Goal: Transaction & Acquisition: Purchase product/service

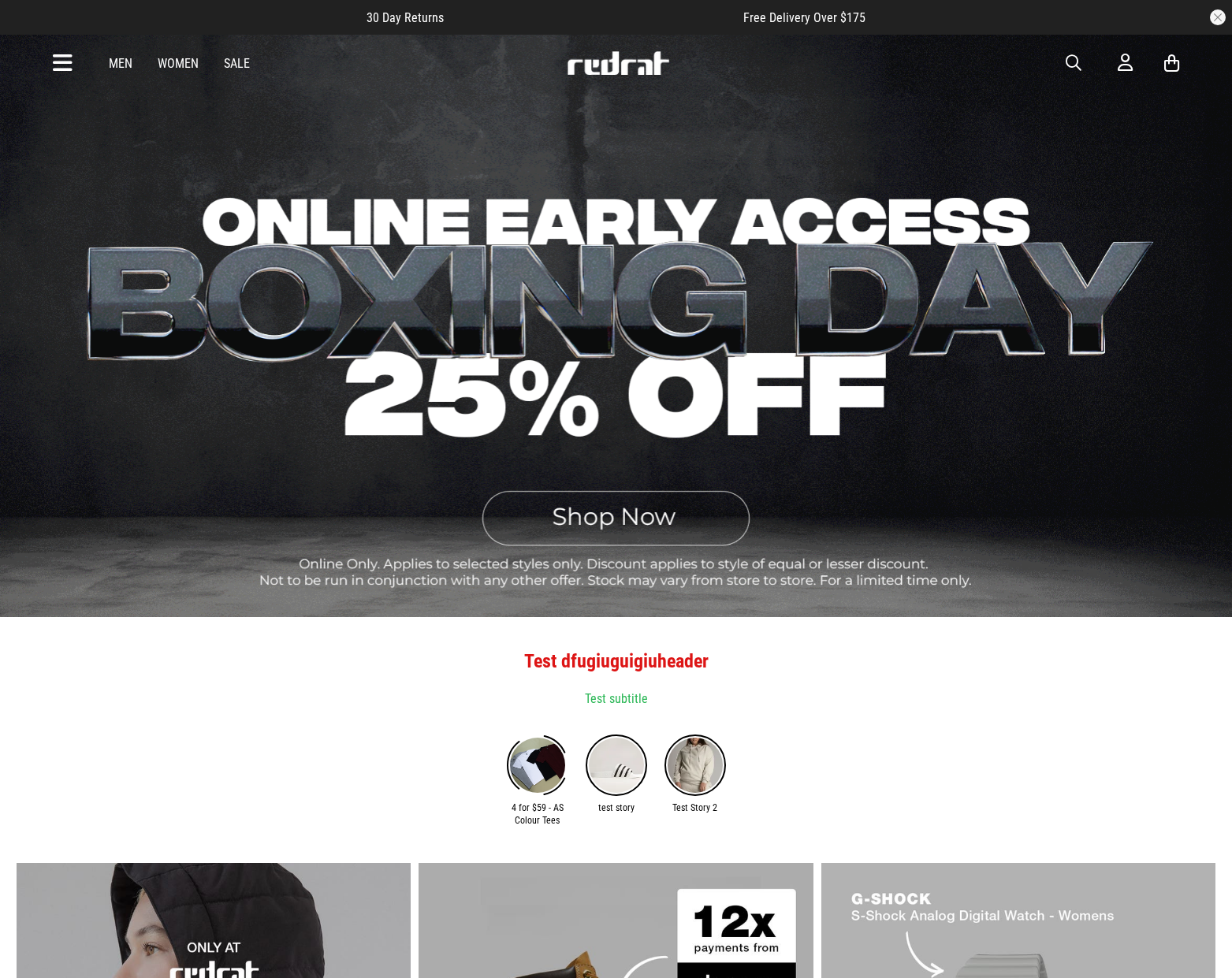
click at [124, 64] on link "Men" at bounding box center [121, 63] width 24 height 15
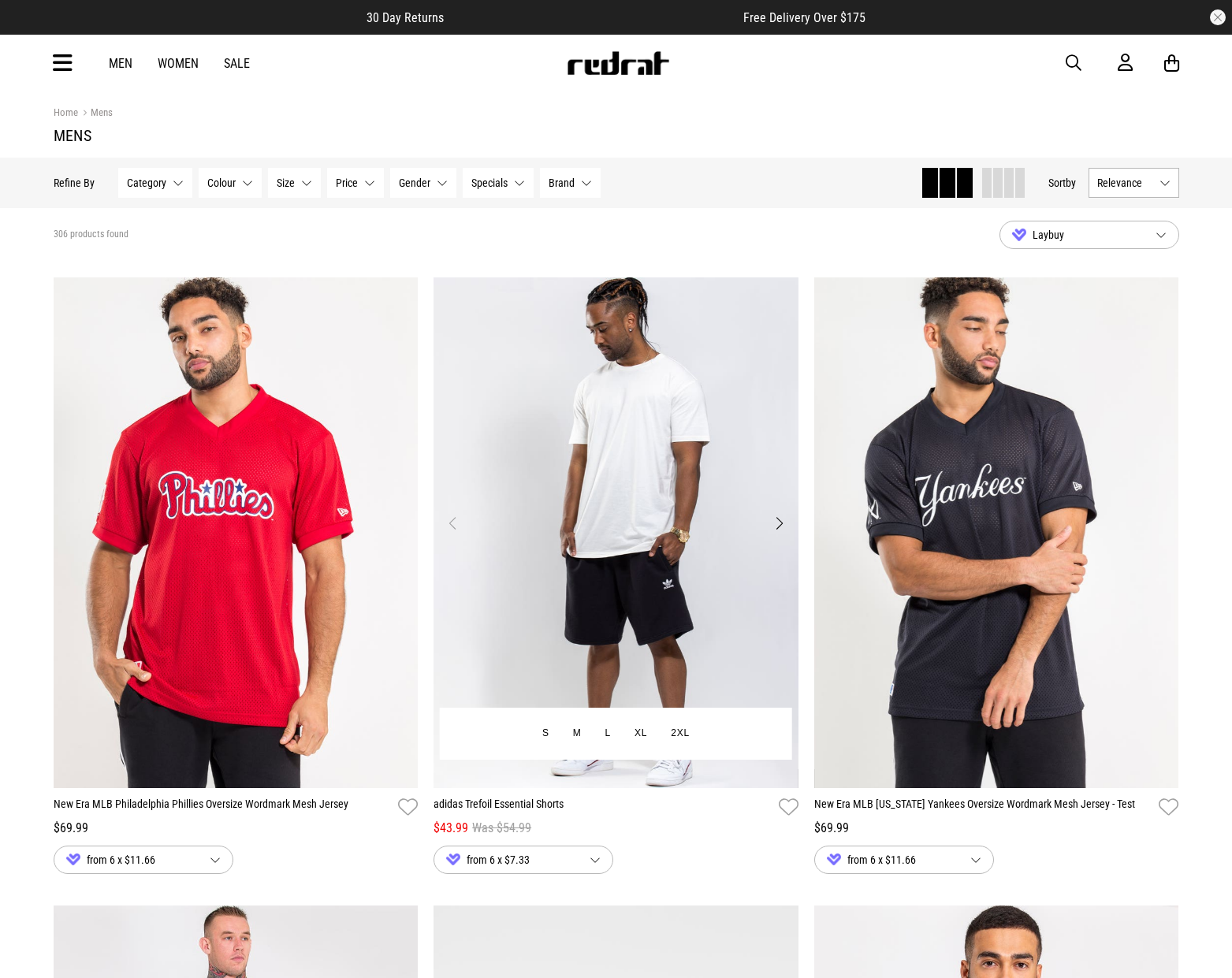
click at [731, 449] on img "1 / 4" at bounding box center [616, 532] width 365 height 511
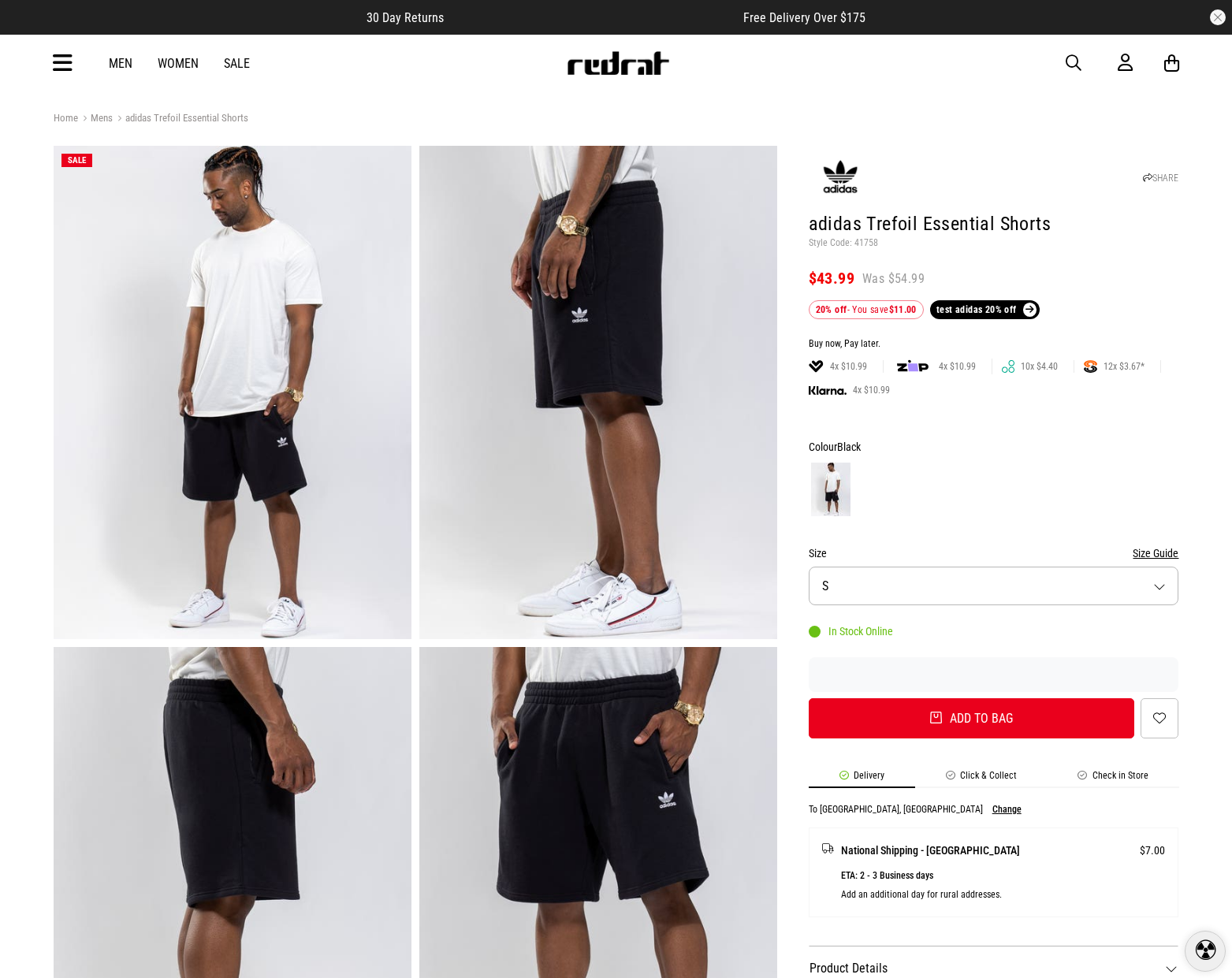
scroll to position [1, 0]
